Goal: Book appointment/travel/reservation

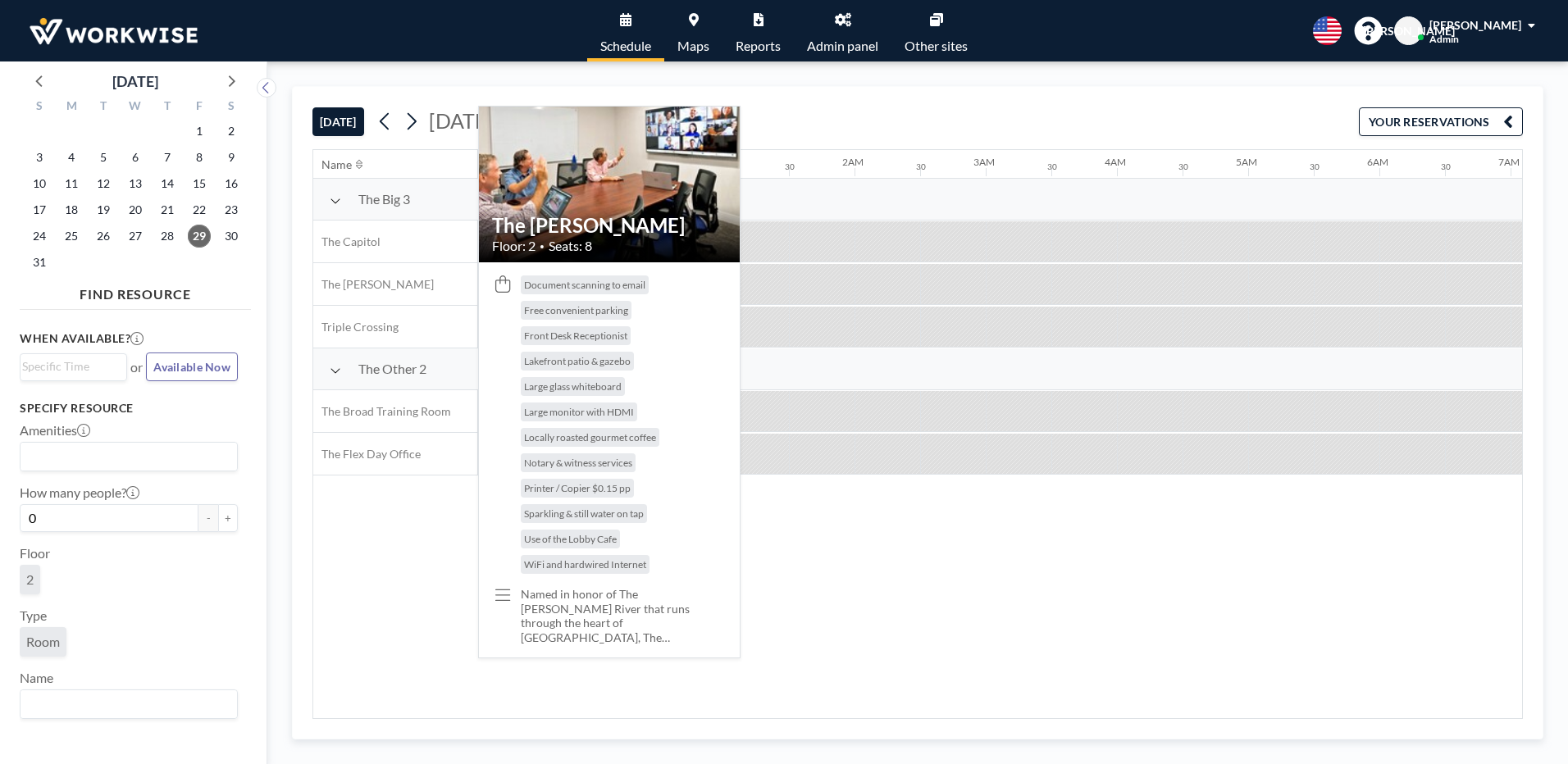
scroll to position [0, 1575]
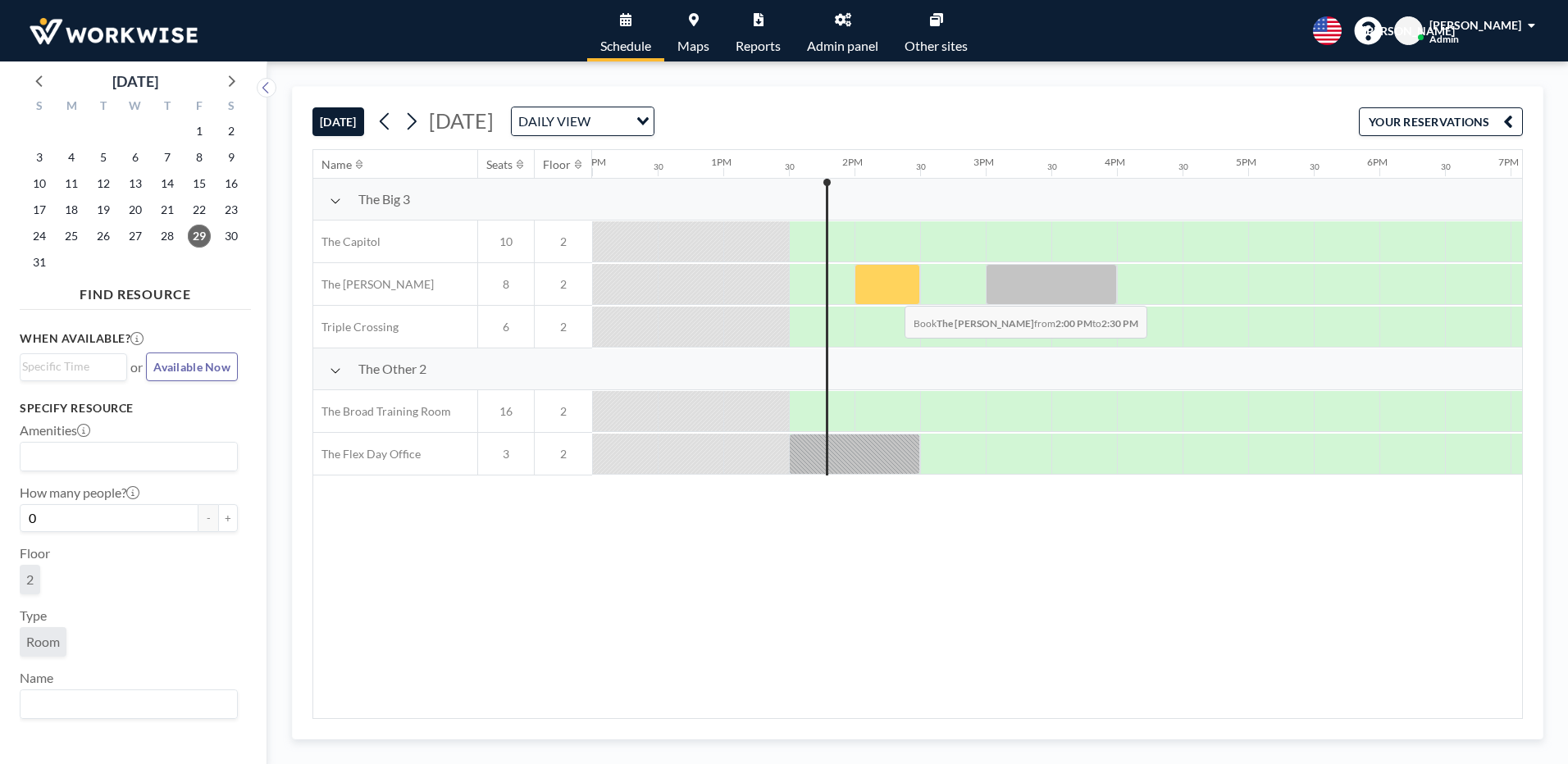
click at [892, 294] on div at bounding box center [887, 284] width 66 height 41
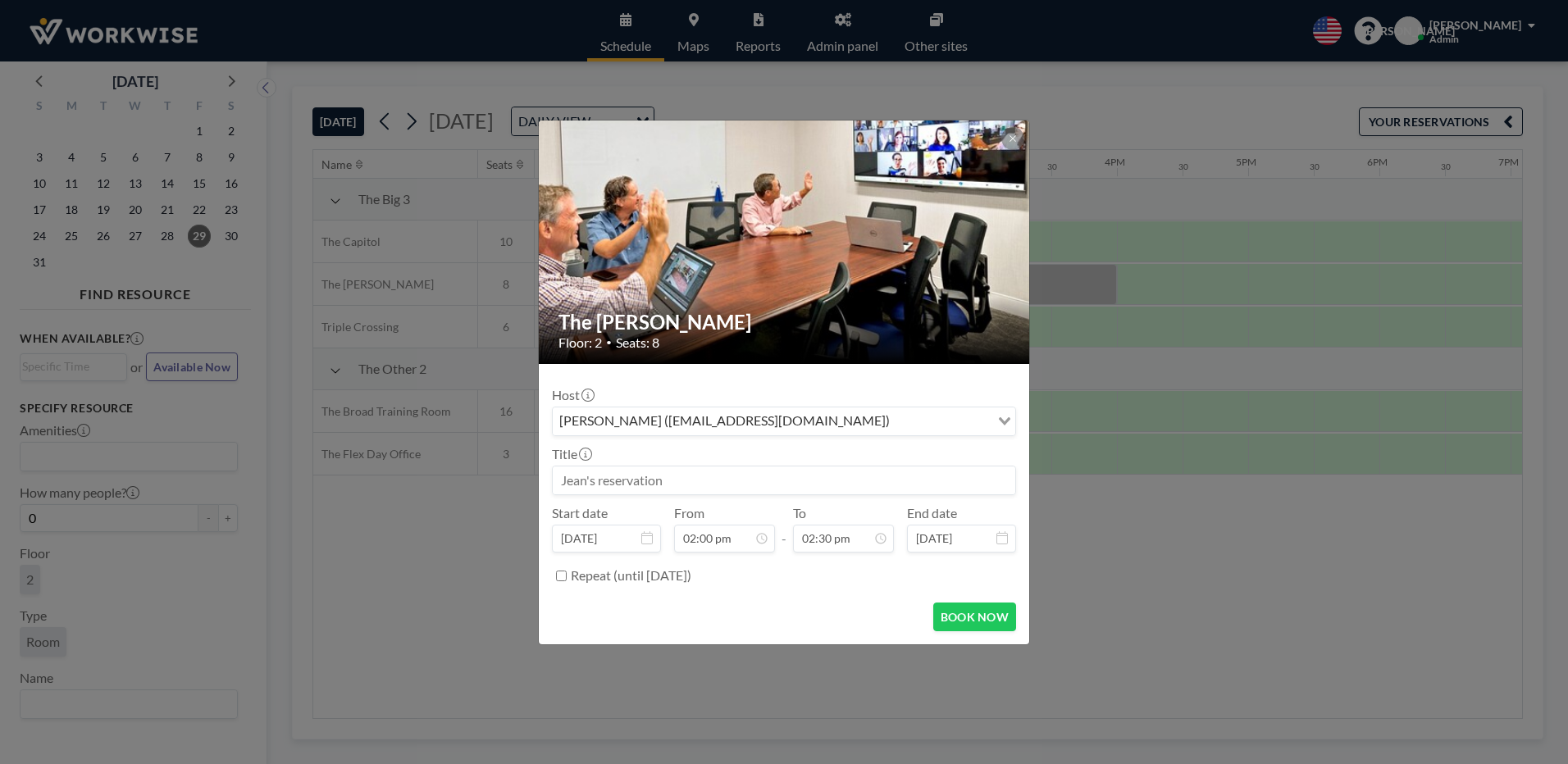
click at [960, 422] on input "Search for option" at bounding box center [941, 421] width 94 height 21
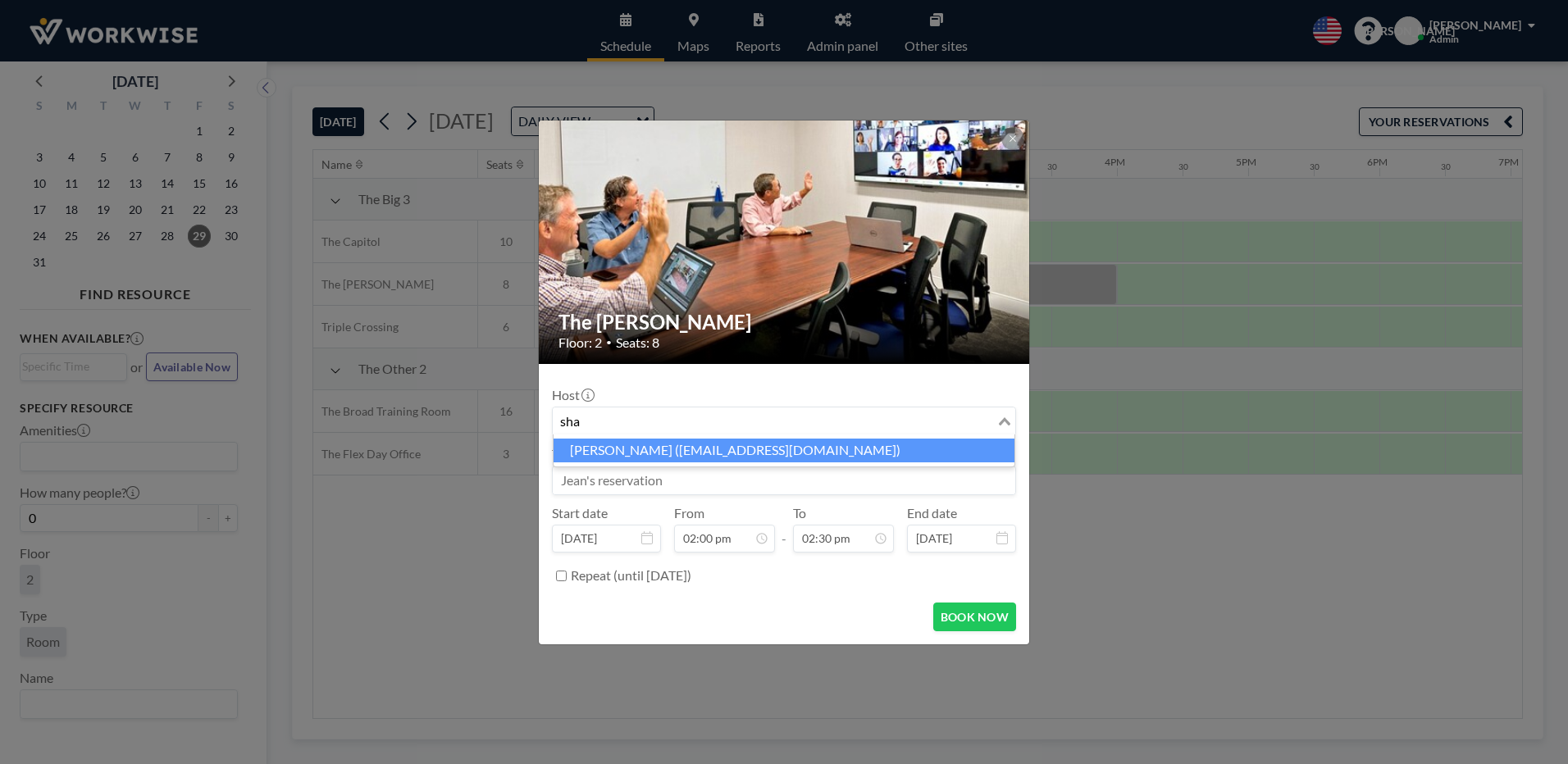
click at [718, 454] on li "[PERSON_NAME] ([EMAIL_ADDRESS][DOMAIN_NAME])" at bounding box center [784, 450] width 461 height 24
type input "sha"
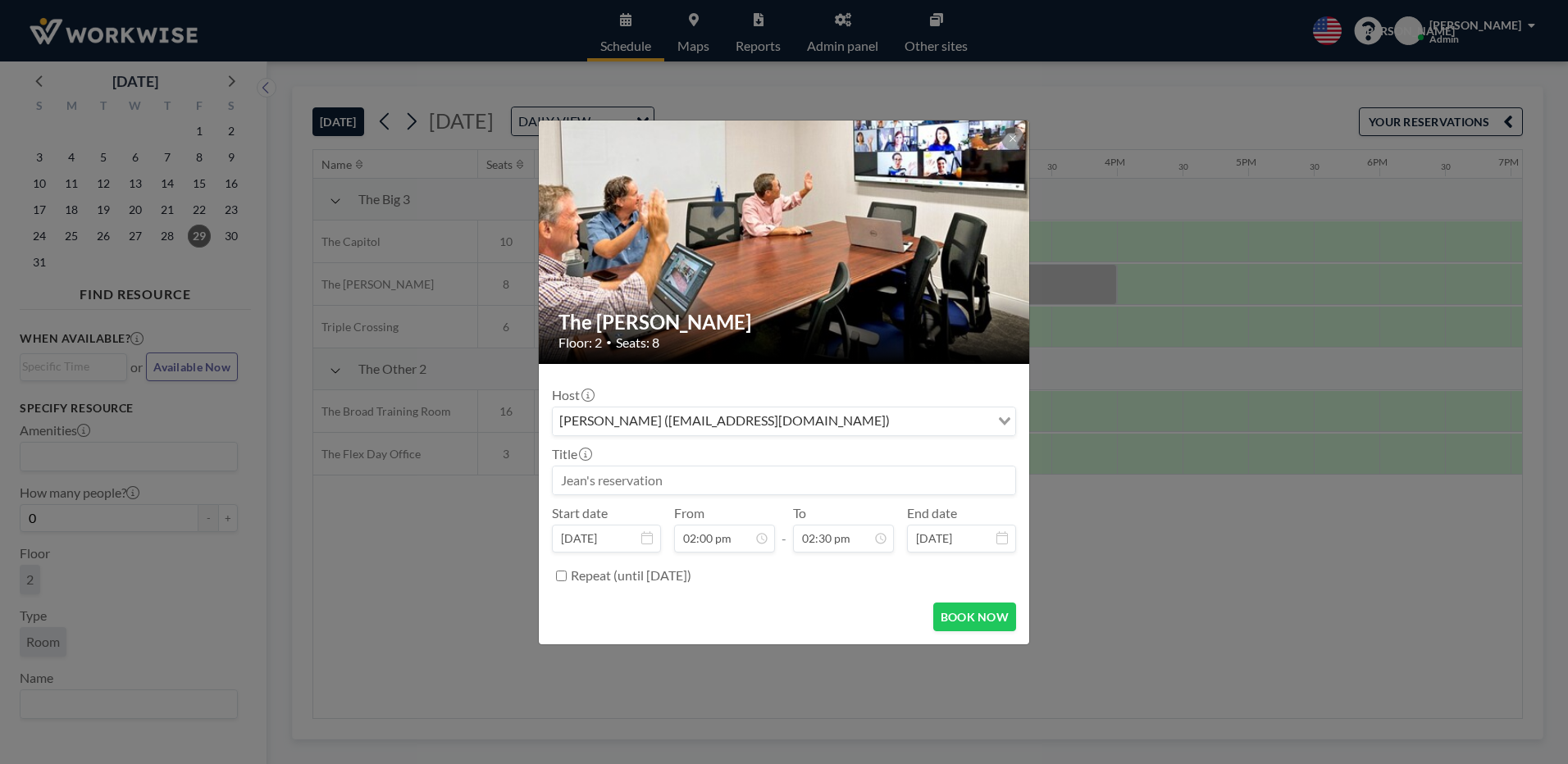
click at [700, 476] on input at bounding box center [784, 480] width 462 height 28
type input "[PERSON_NAME]"
click at [977, 617] on button "BOOK NOW" at bounding box center [974, 617] width 83 height 29
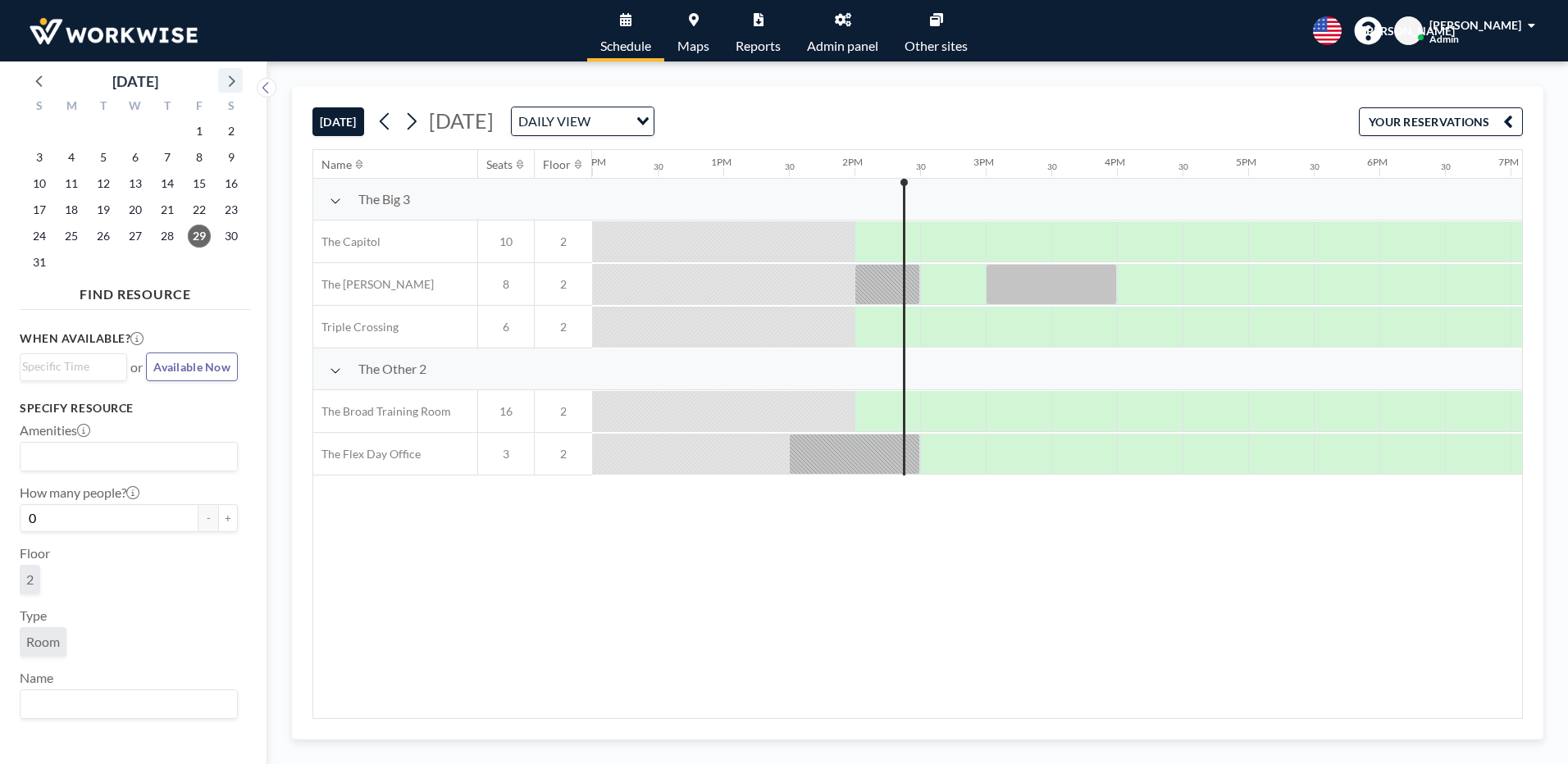
click at [231, 78] on icon at bounding box center [231, 80] width 21 height 21
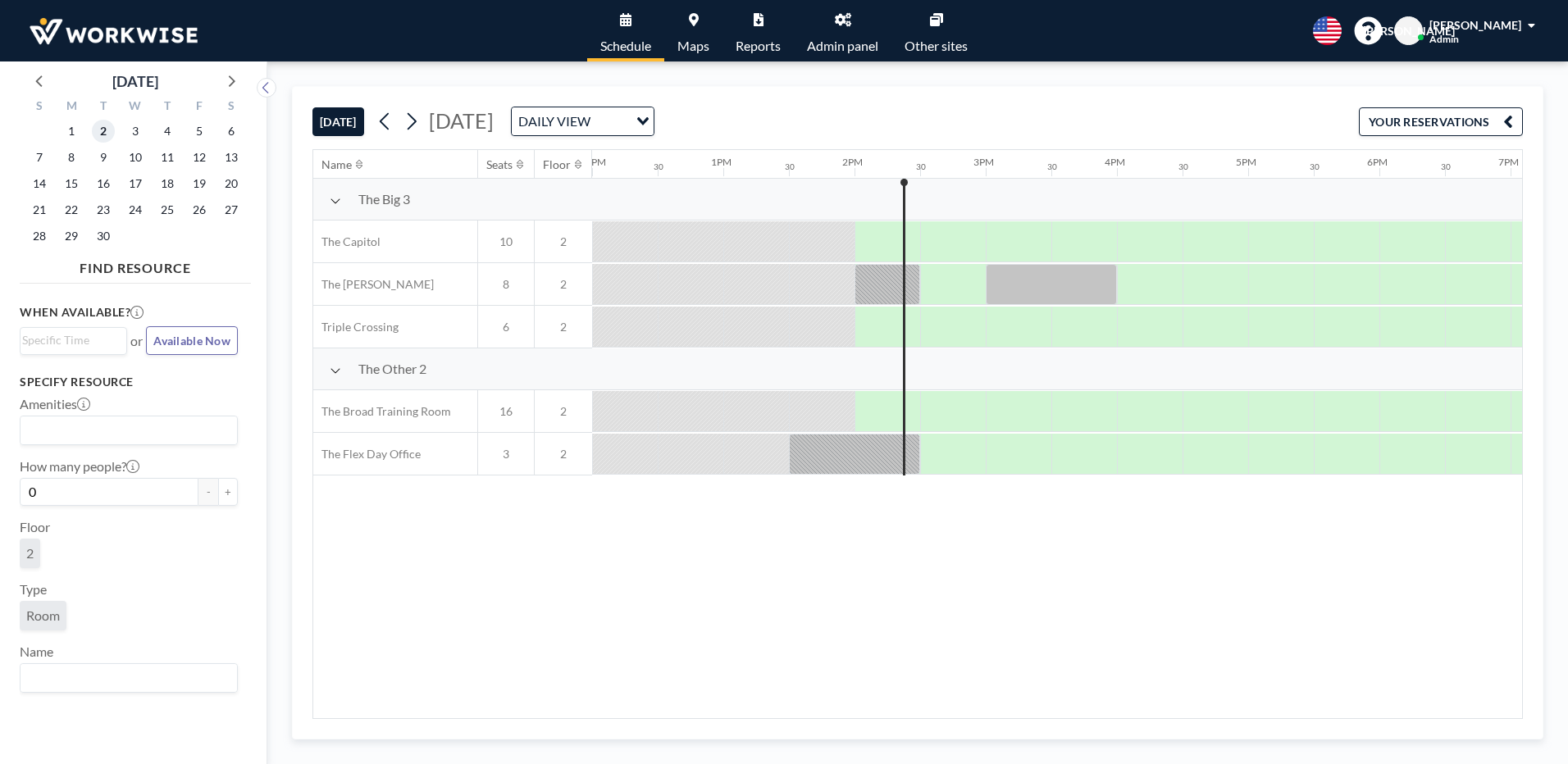
click at [106, 138] on span "2" at bounding box center [103, 131] width 23 height 23
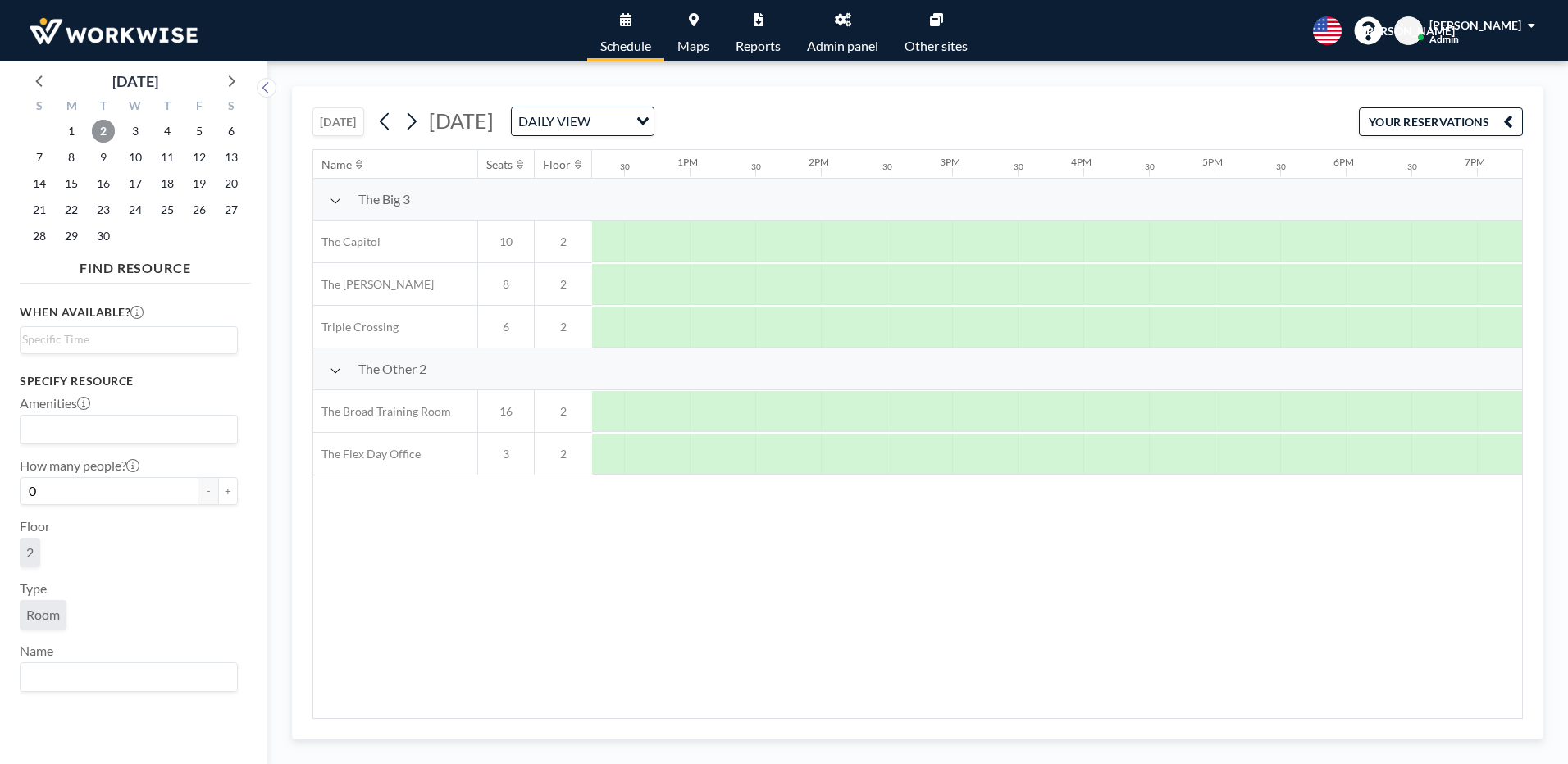
scroll to position [0, 1796]
click at [76, 132] on span "1" at bounding box center [72, 131] width 23 height 23
click at [43, 84] on icon at bounding box center [40, 80] width 21 height 21
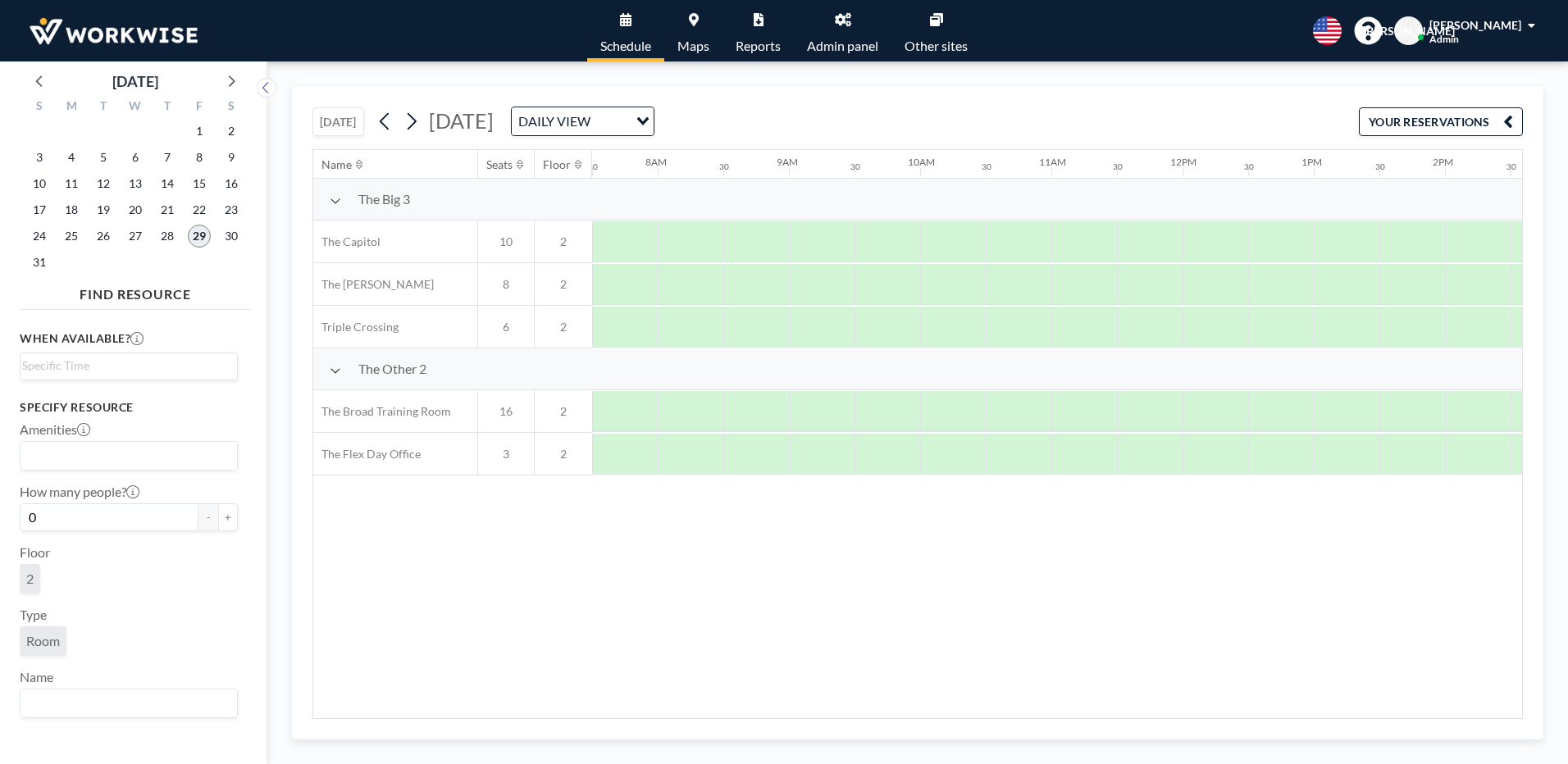
click at [195, 232] on span "29" at bounding box center [199, 236] width 23 height 23
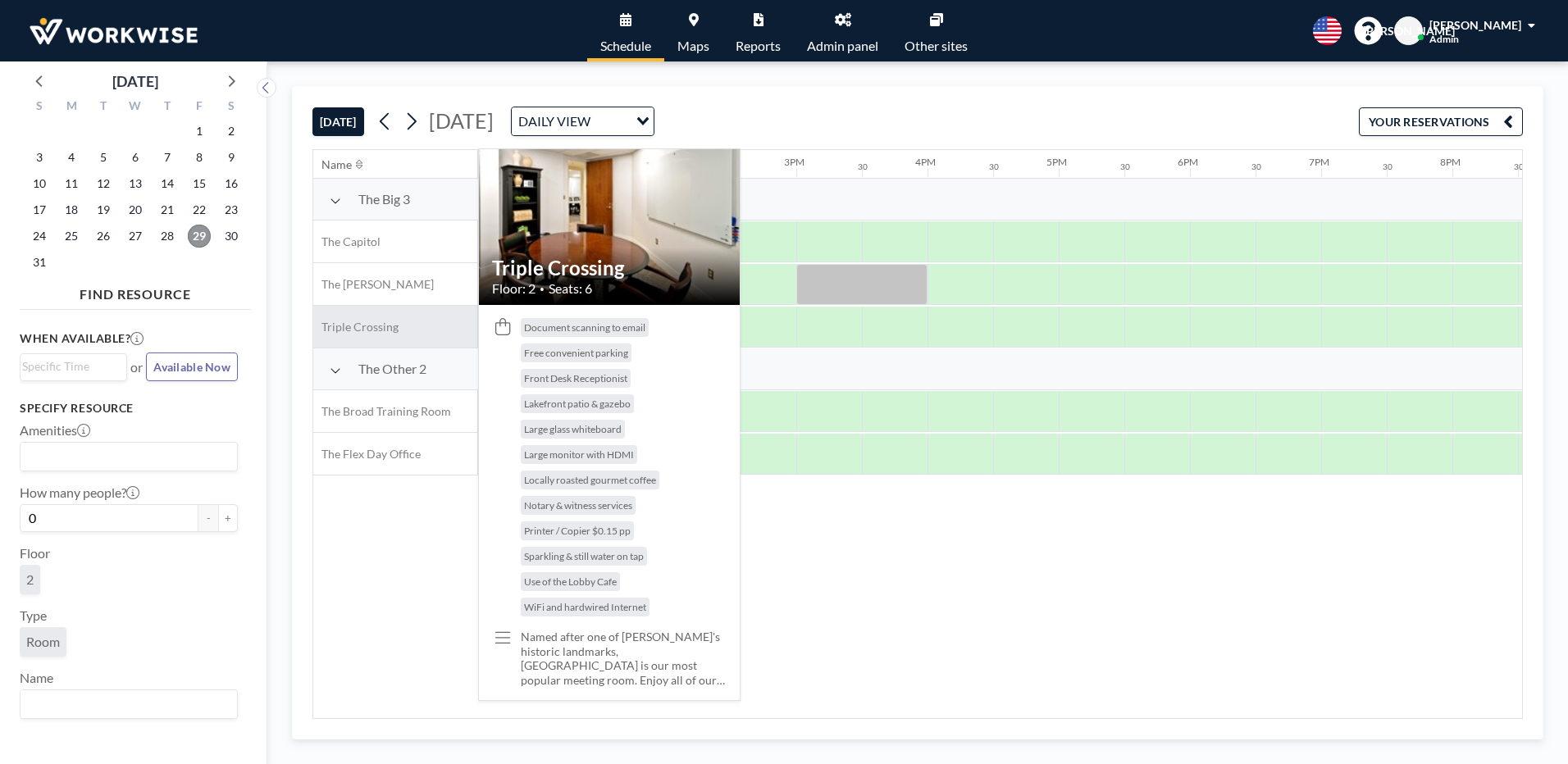
scroll to position [0, 1771]
